Goal: Information Seeking & Learning: Check status

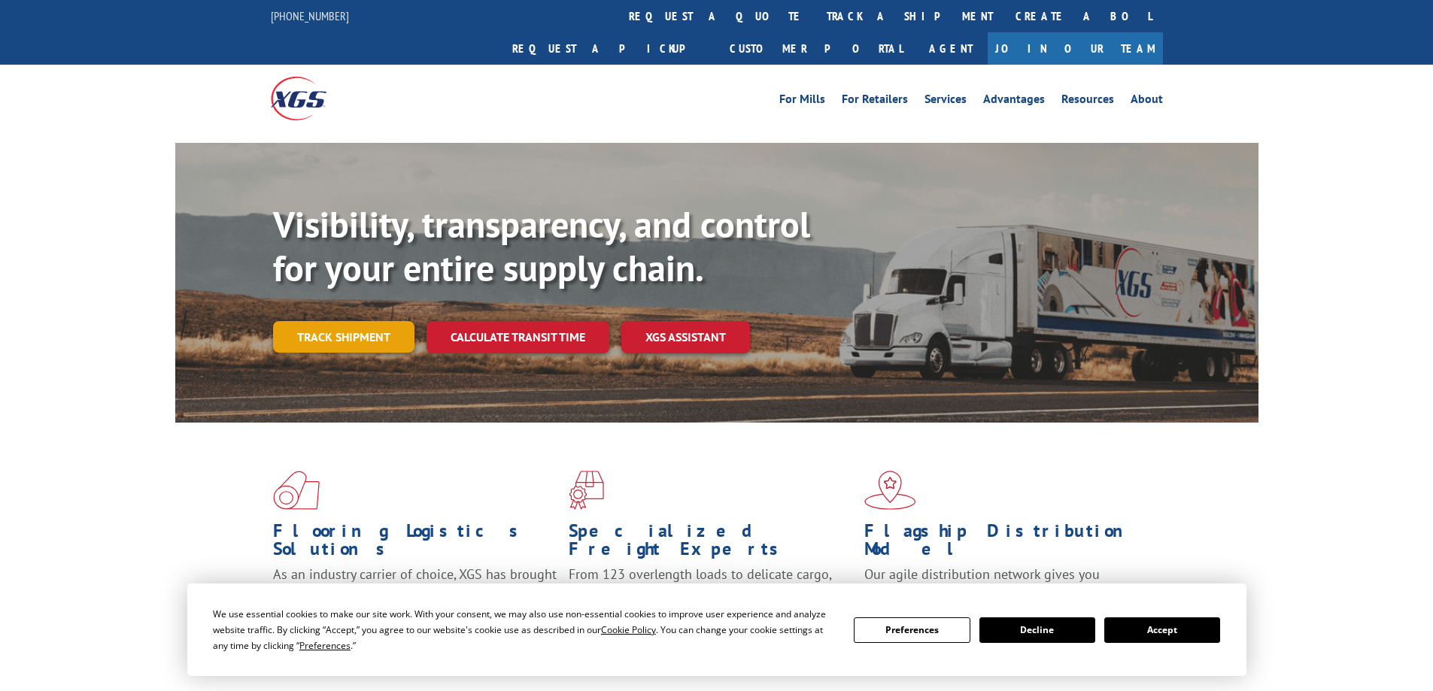
click at [362, 321] on link "Track shipment" at bounding box center [343, 337] width 141 height 32
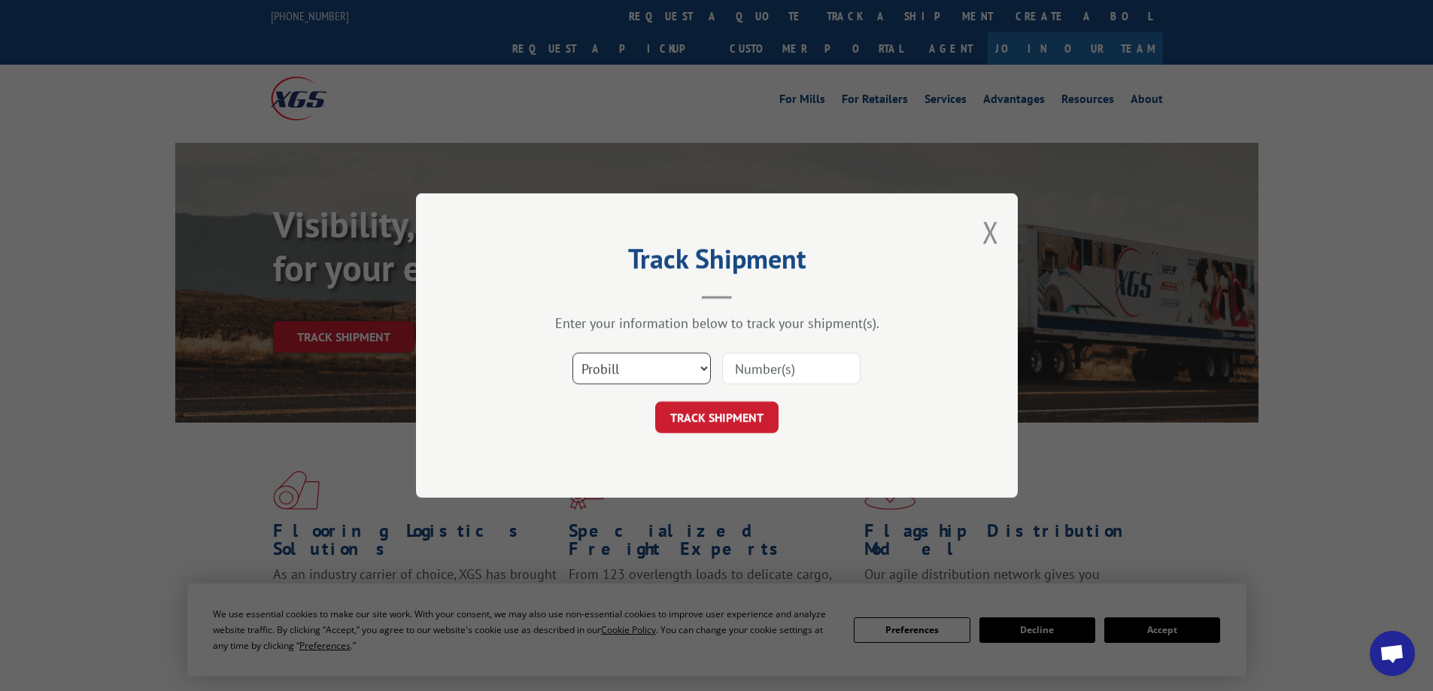
click at [667, 376] on select "Select category... Probill BOL PO" at bounding box center [641, 369] width 138 height 32
select select "bol"
click at [572, 353] on select "Select category... Probill BOL PO" at bounding box center [641, 369] width 138 height 32
click at [779, 363] on input at bounding box center [791, 369] width 138 height 32
type input "24096"
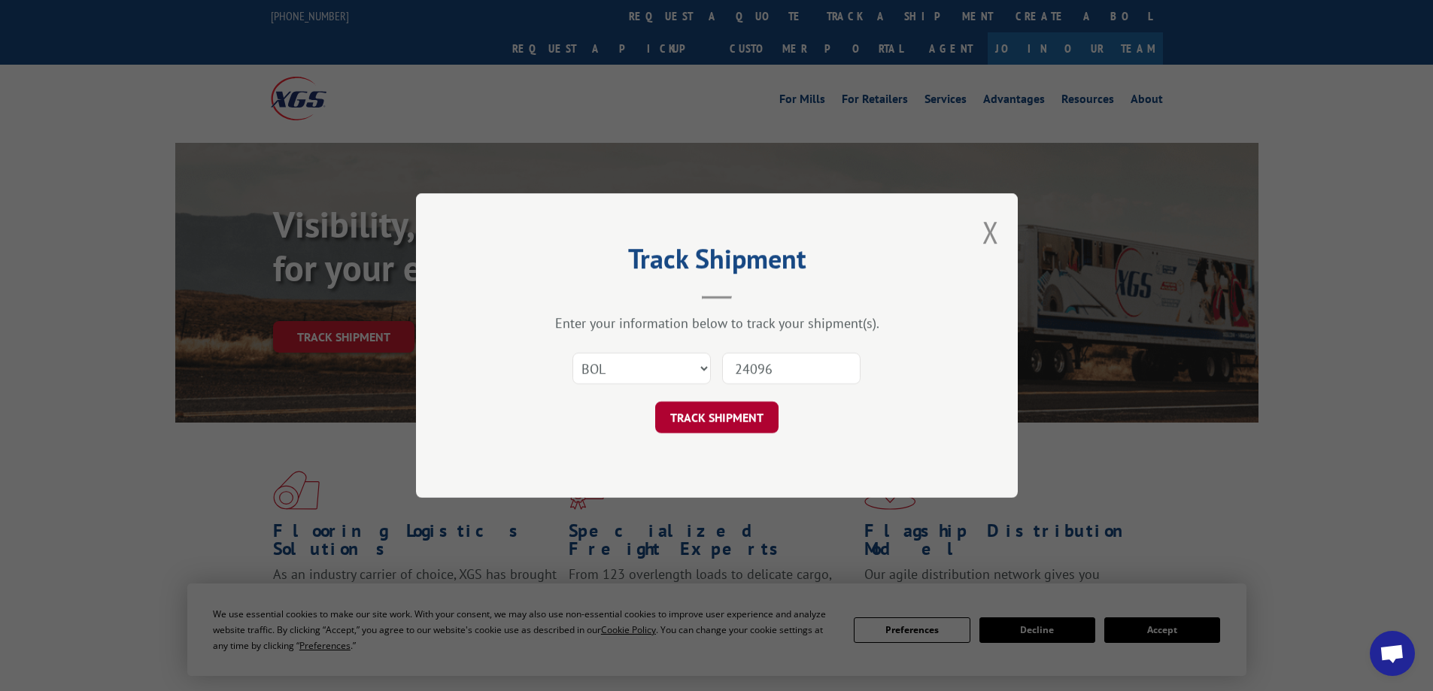
click at [758, 412] on button "TRACK SHIPMENT" at bounding box center [716, 418] width 123 height 32
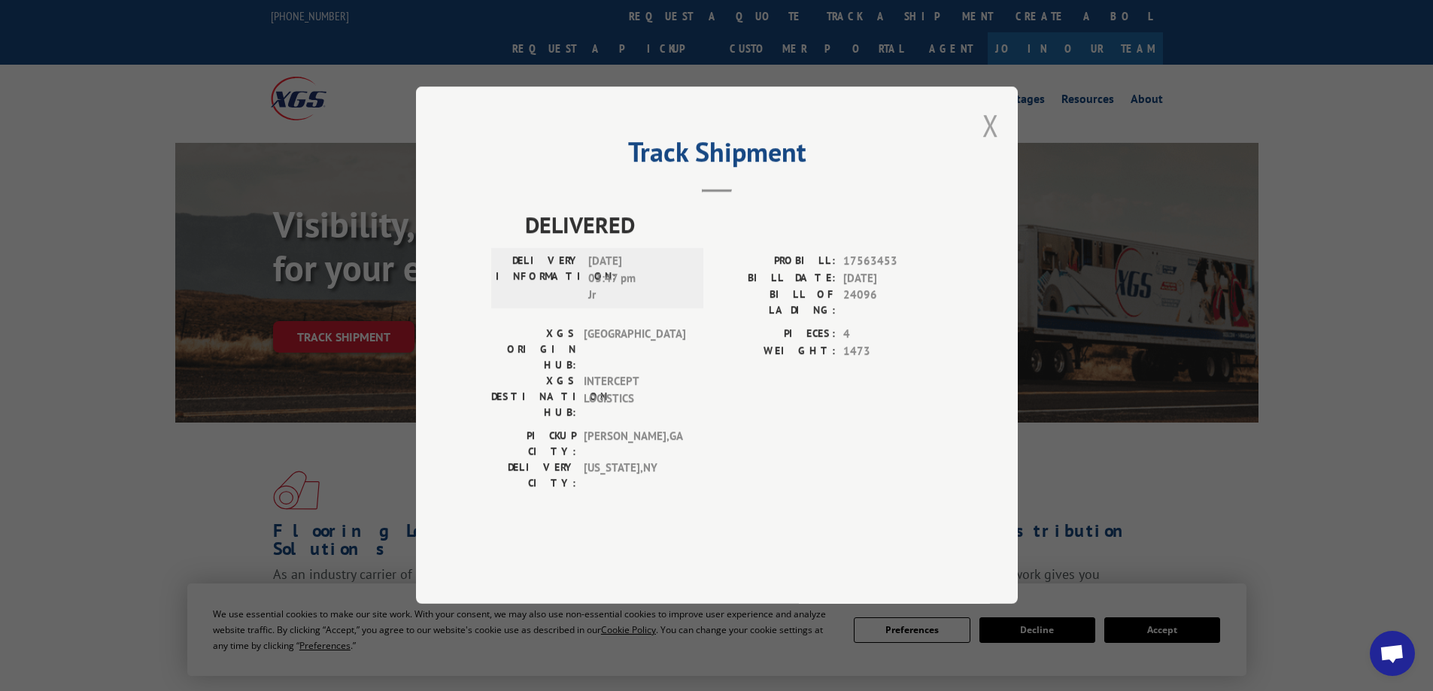
click at [994, 145] on button "Close modal" at bounding box center [990, 125] width 17 height 40
